Goal: Find specific page/section: Find specific page/section

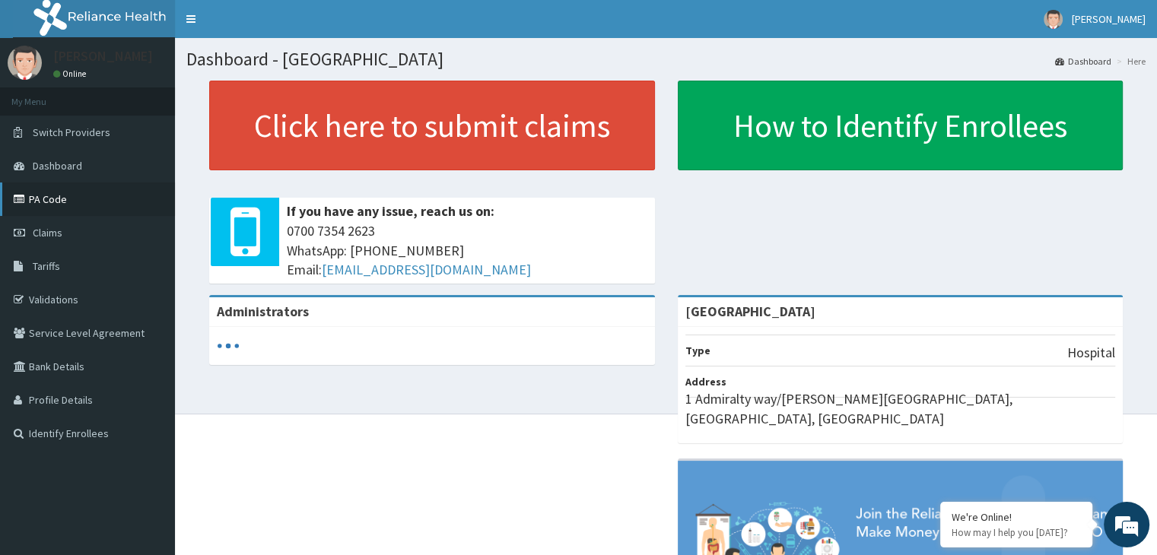
click at [65, 205] on link "PA Code" at bounding box center [87, 199] width 175 height 33
click at [68, 206] on link "PA Code" at bounding box center [87, 199] width 175 height 33
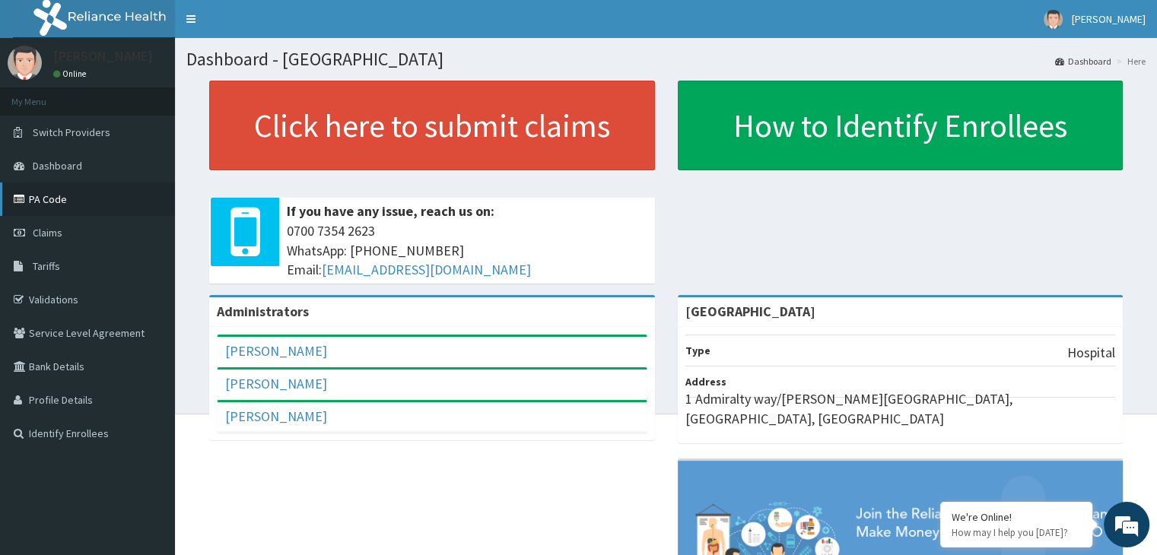
click at [49, 199] on link "PA Code" at bounding box center [87, 199] width 175 height 33
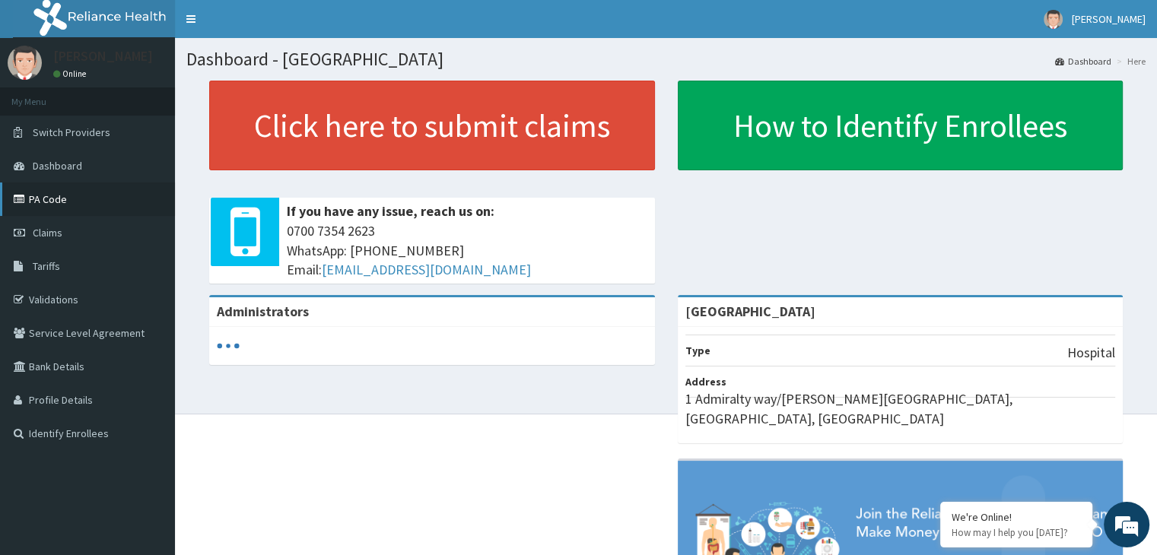
click at [71, 201] on link "PA Code" at bounding box center [87, 199] width 175 height 33
click at [62, 207] on link "PA Code" at bounding box center [87, 199] width 175 height 33
click at [58, 205] on link "PA Code" at bounding box center [87, 199] width 175 height 33
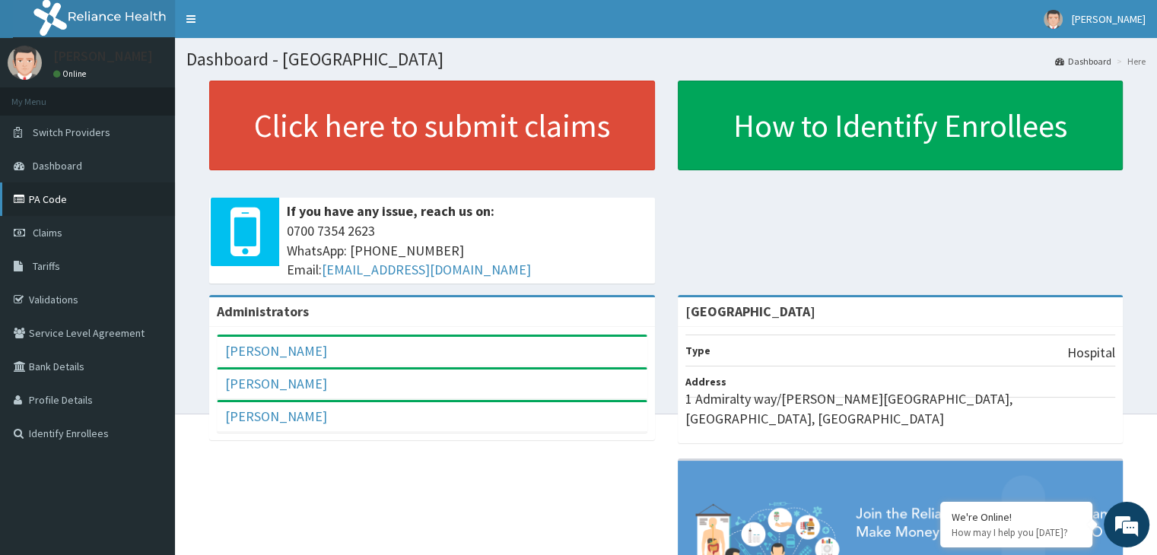
click at [64, 199] on link "PA Code" at bounding box center [87, 199] width 175 height 33
